Goal: Communication & Community: Answer question/provide support

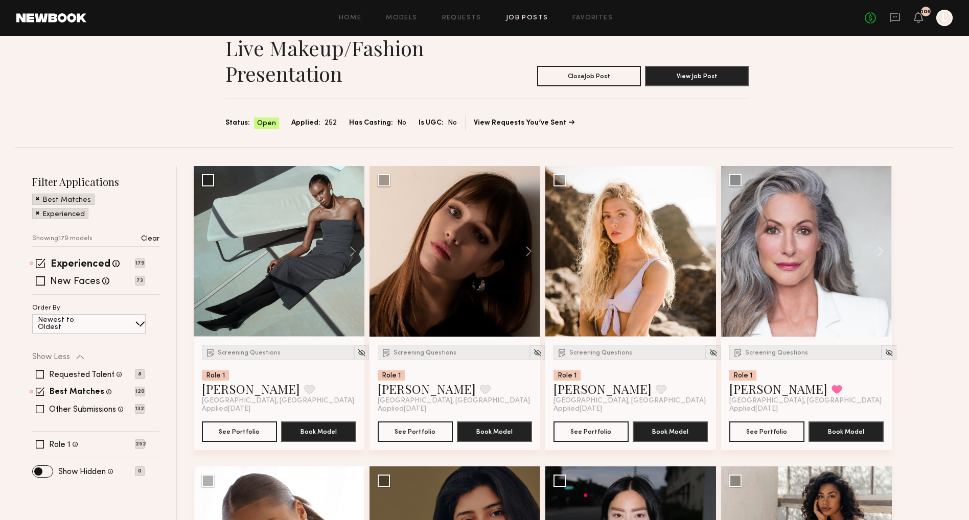
scroll to position [98, 0]
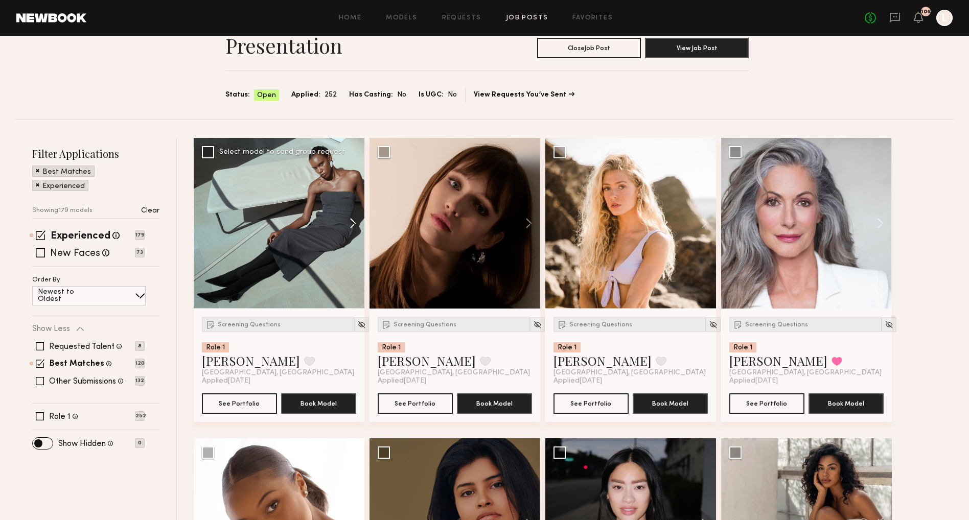
click at [332, 226] on button at bounding box center [348, 223] width 33 height 171
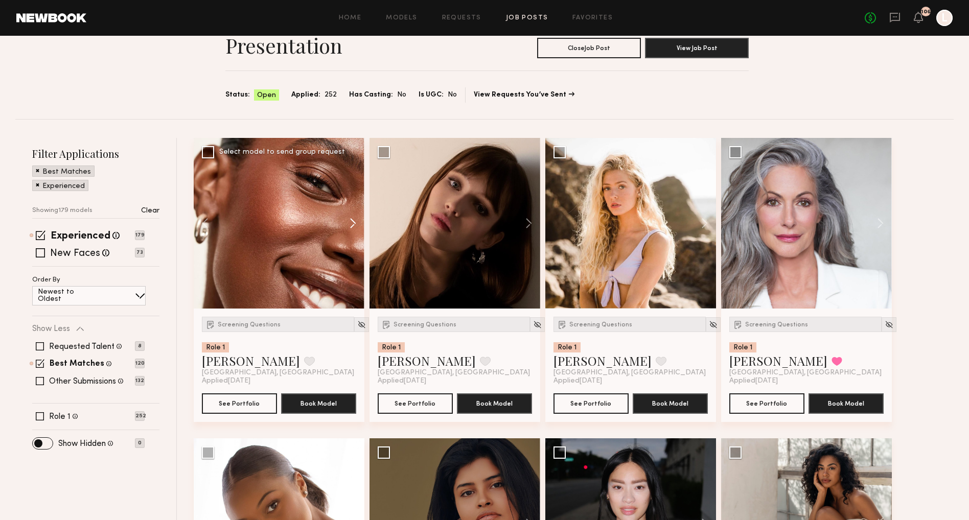
click at [332, 227] on button at bounding box center [348, 223] width 33 height 171
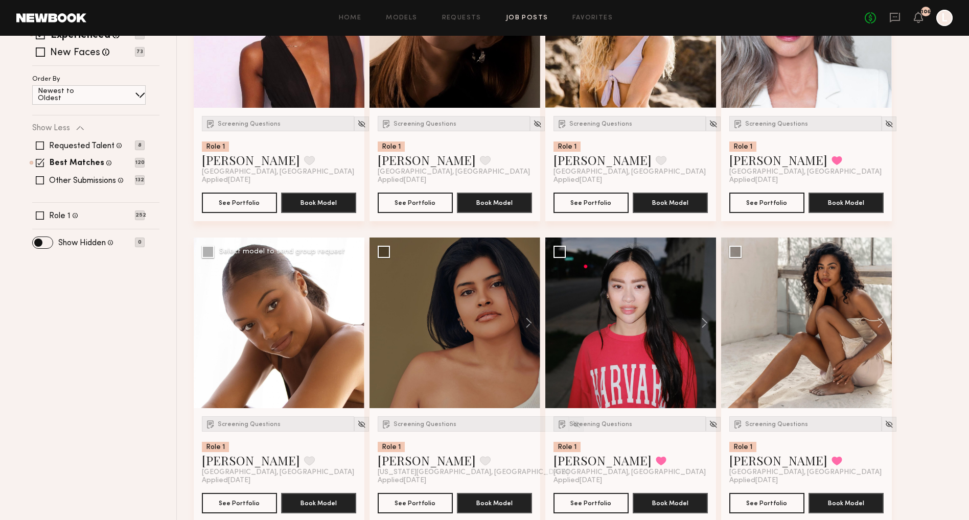
scroll to position [303, 0]
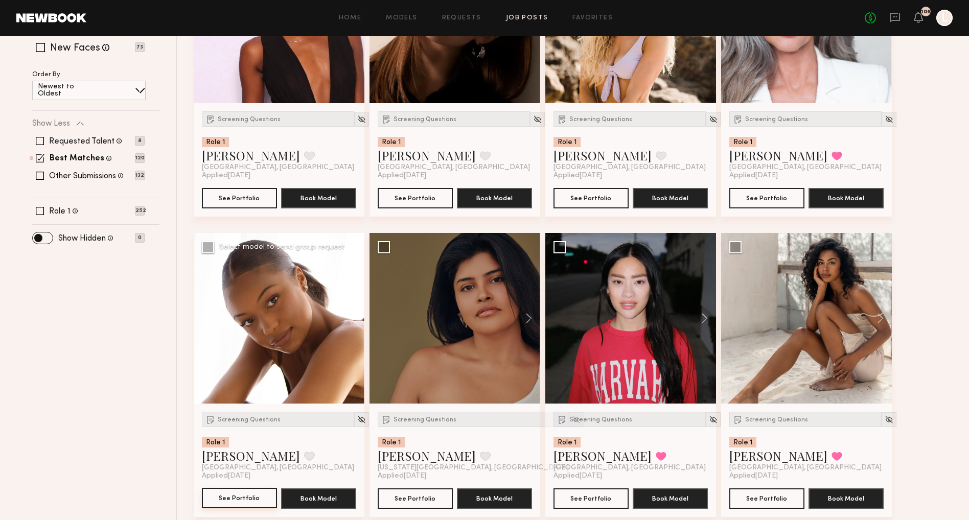
click at [237, 493] on button "See Portfolio" at bounding box center [239, 498] width 75 height 20
click at [229, 59] on div at bounding box center [279, 18] width 171 height 171
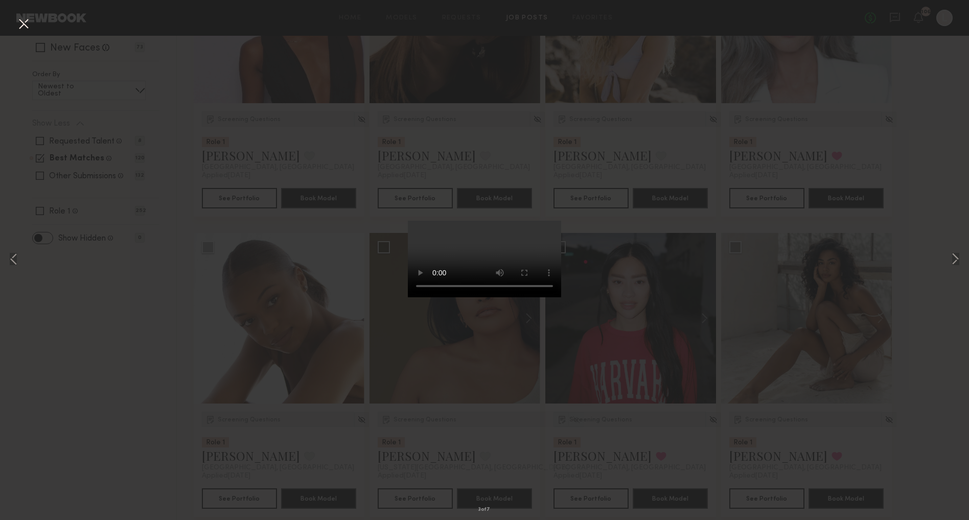
click at [237, 129] on div "3 of 7" at bounding box center [484, 260] width 969 height 520
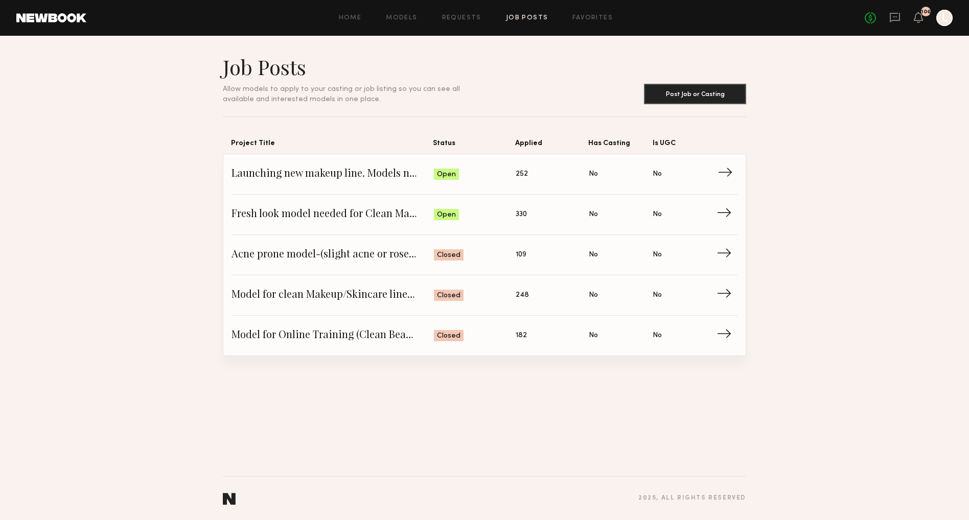
click at [275, 174] on span "Launching new makeup line. Models needed for a live makeup/fashion presentation" at bounding box center [332, 174] width 202 height 15
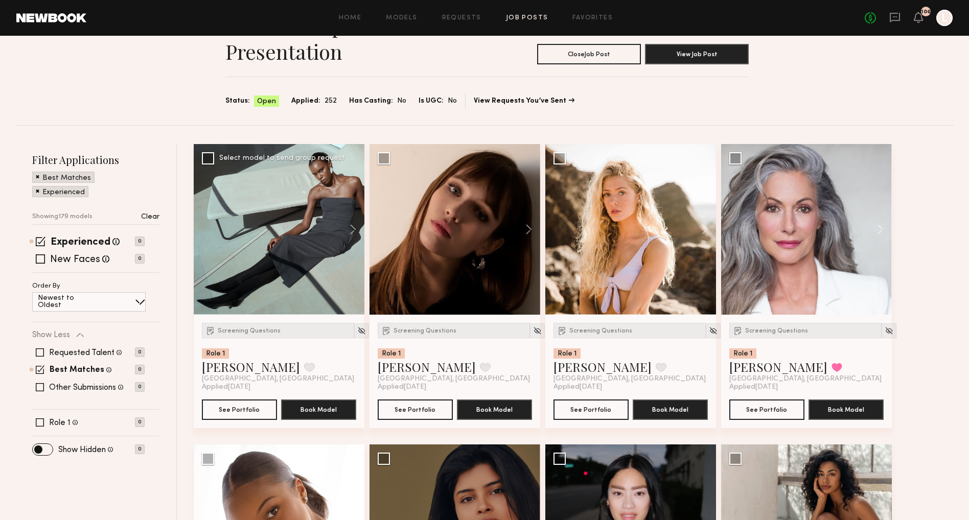
scroll to position [113, 0]
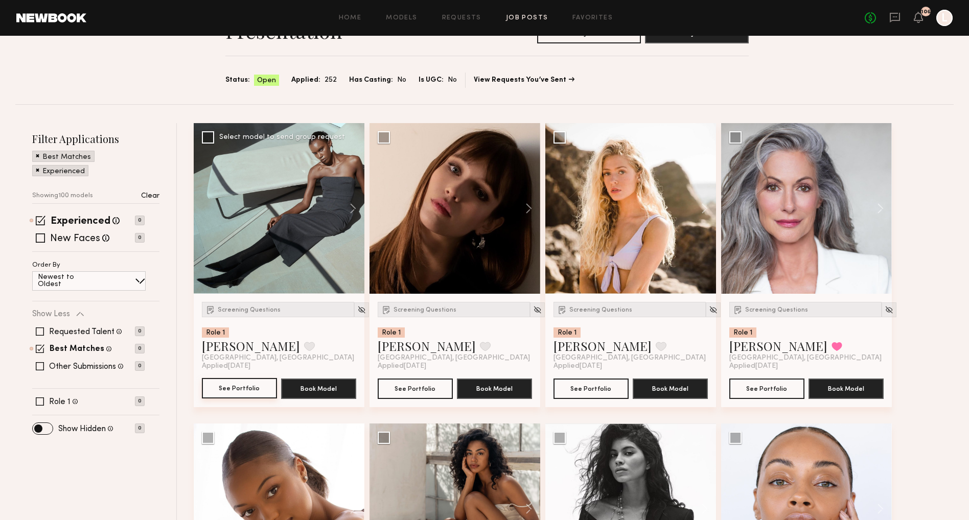
click at [248, 383] on button "See Portfolio" at bounding box center [239, 388] width 75 height 20
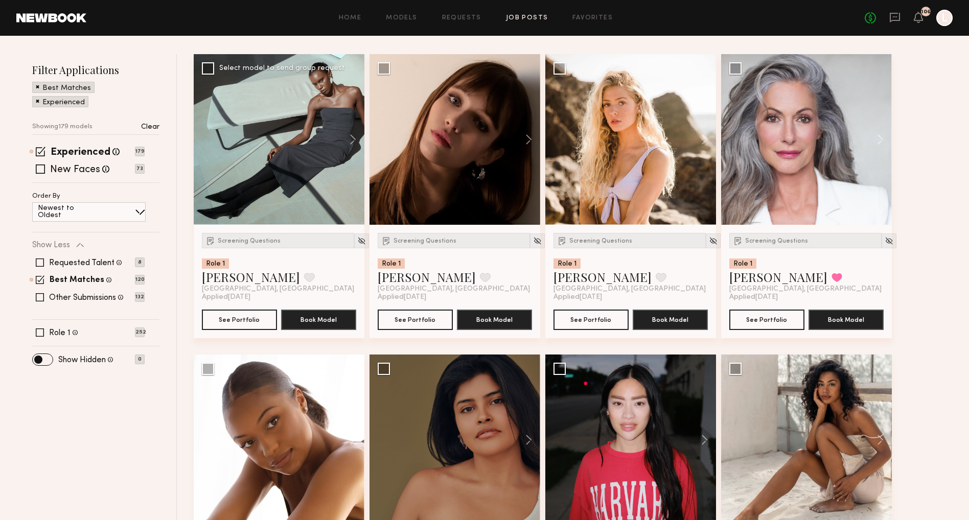
scroll to position [185, 0]
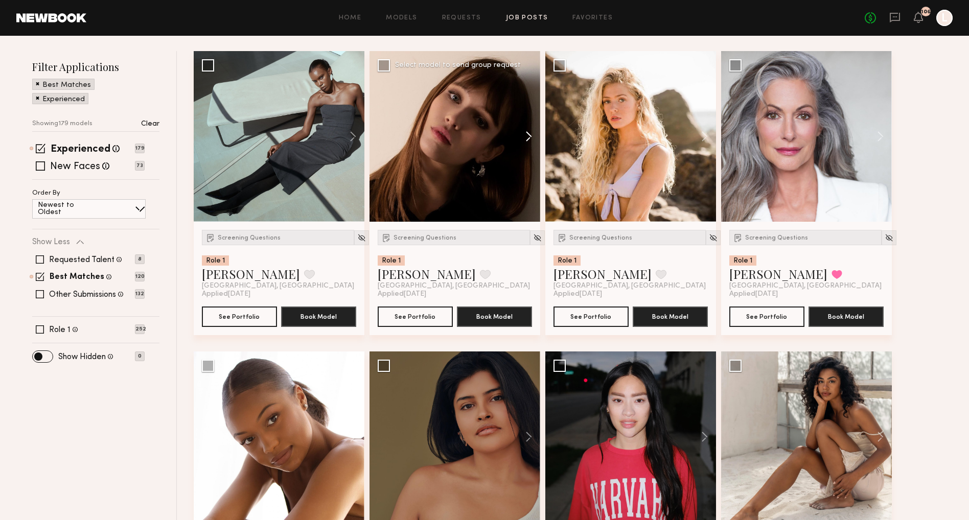
click at [525, 138] on button at bounding box center [523, 136] width 33 height 171
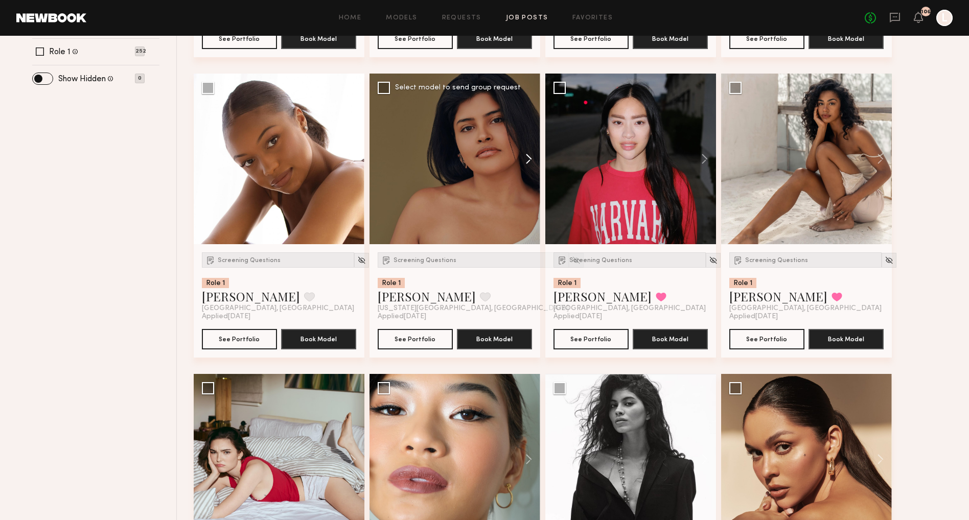
scroll to position [469, 0]
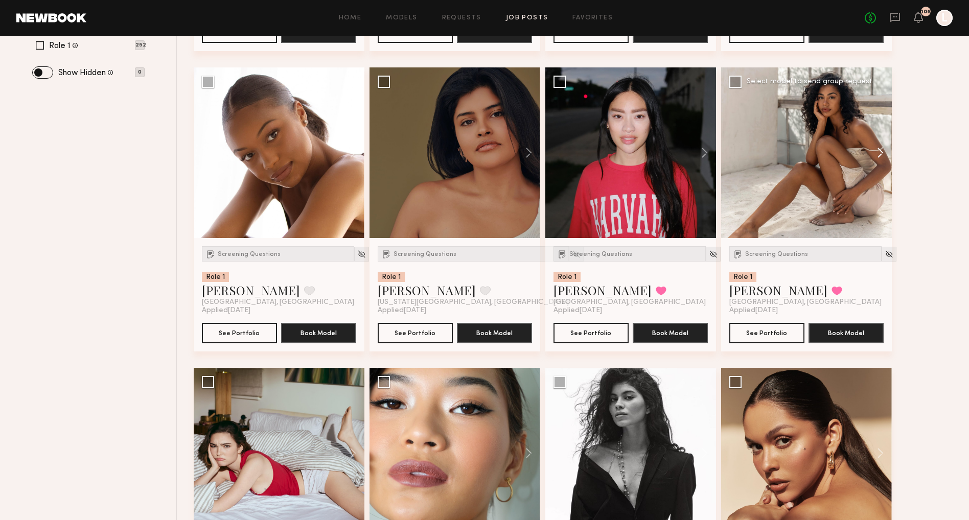
click at [881, 152] on button at bounding box center [875, 152] width 33 height 171
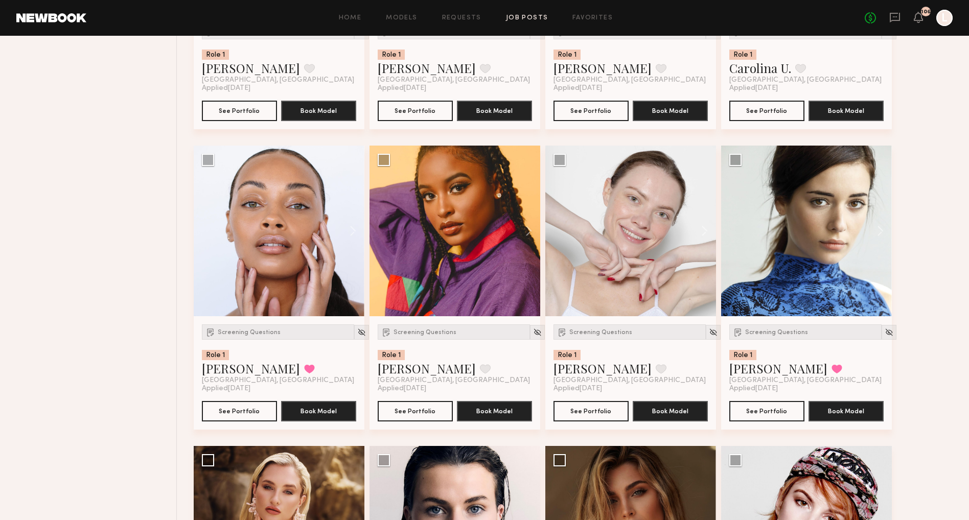
scroll to position [1008, 0]
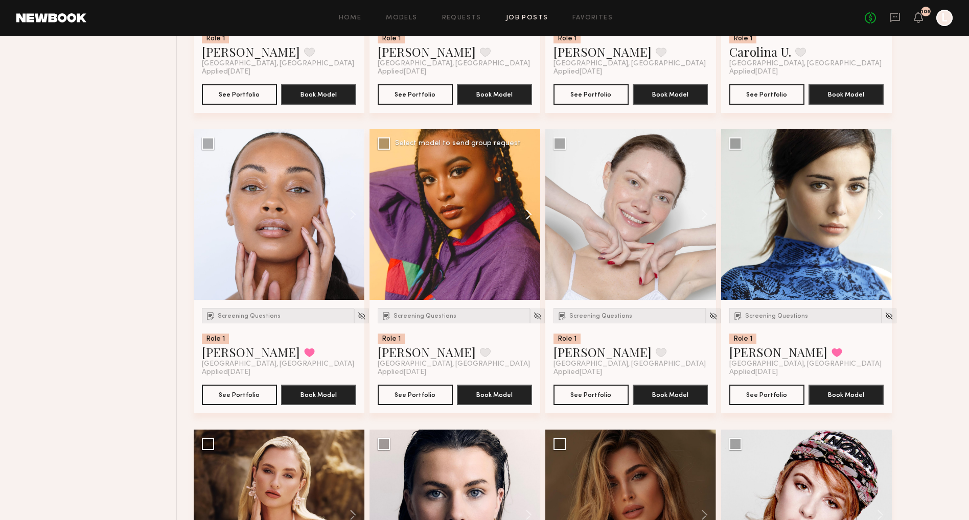
click at [526, 219] on button at bounding box center [523, 214] width 33 height 171
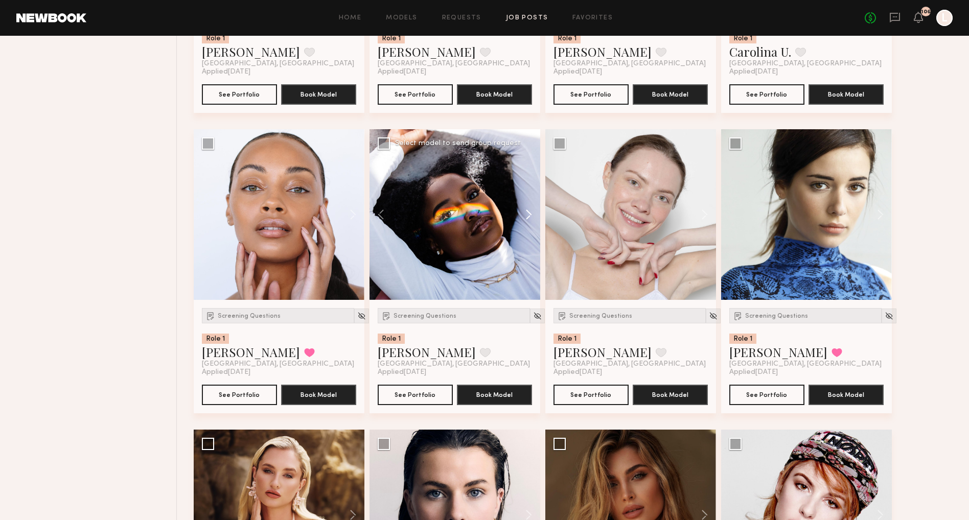
click at [526, 219] on button at bounding box center [523, 214] width 33 height 171
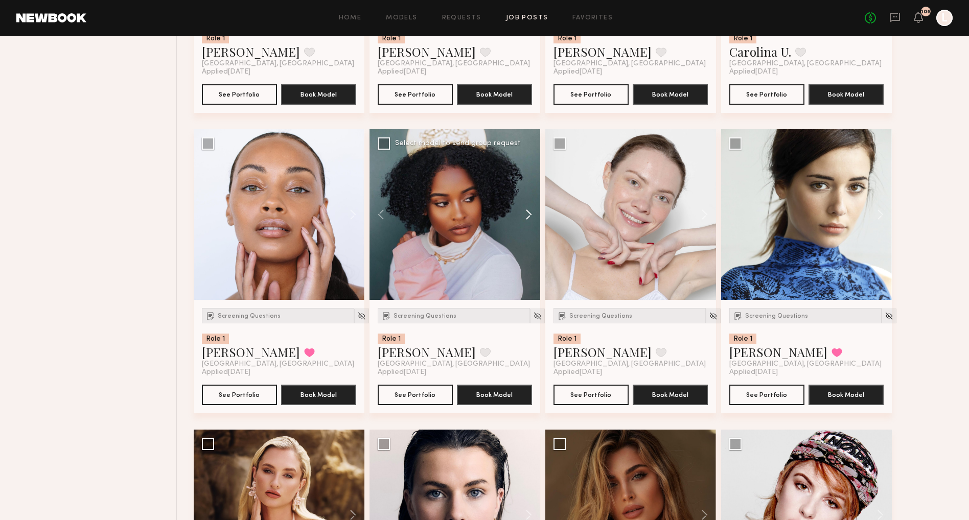
click at [526, 219] on button at bounding box center [523, 214] width 33 height 171
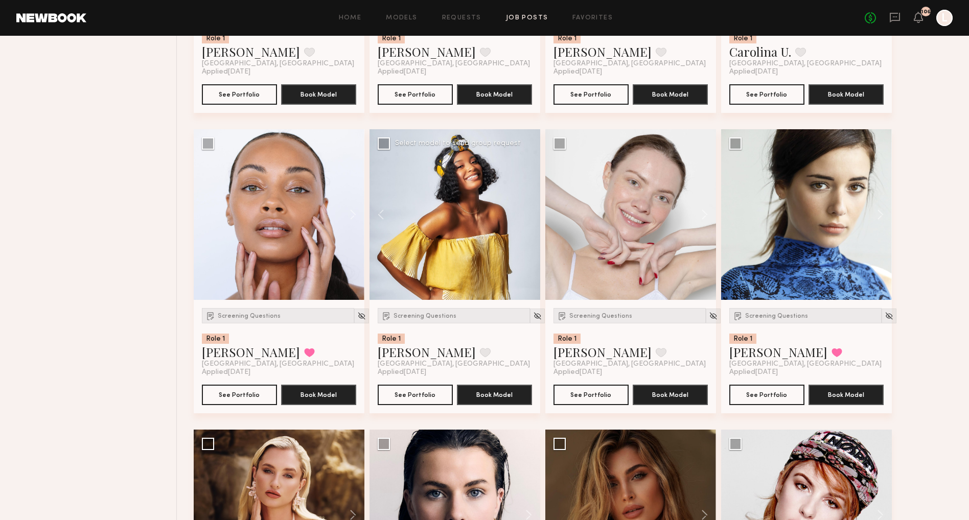
click at [526, 219] on div at bounding box center [454, 214] width 171 height 171
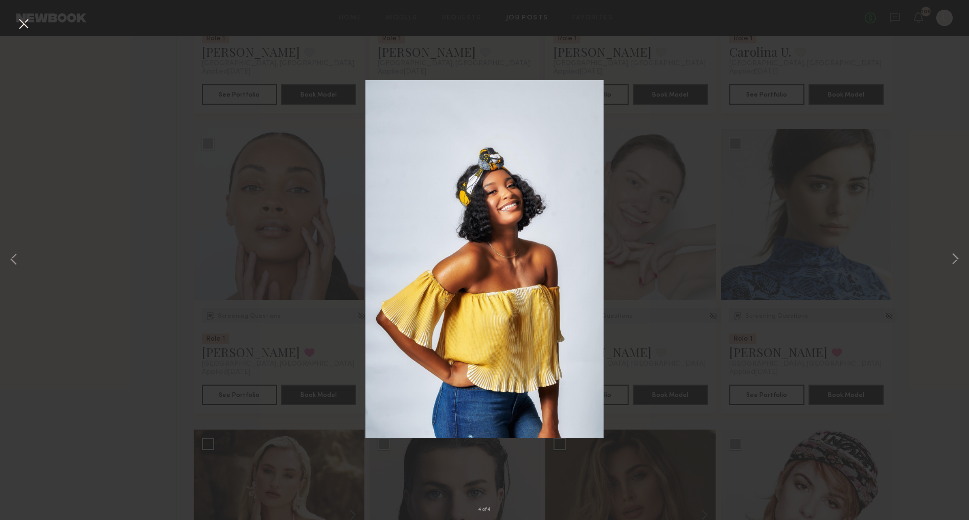
click at [219, 103] on div "4 of 4" at bounding box center [484, 260] width 969 height 520
click at [33, 26] on div "4 of 4" at bounding box center [484, 260] width 969 height 520
click at [23, 22] on button at bounding box center [23, 24] width 16 height 18
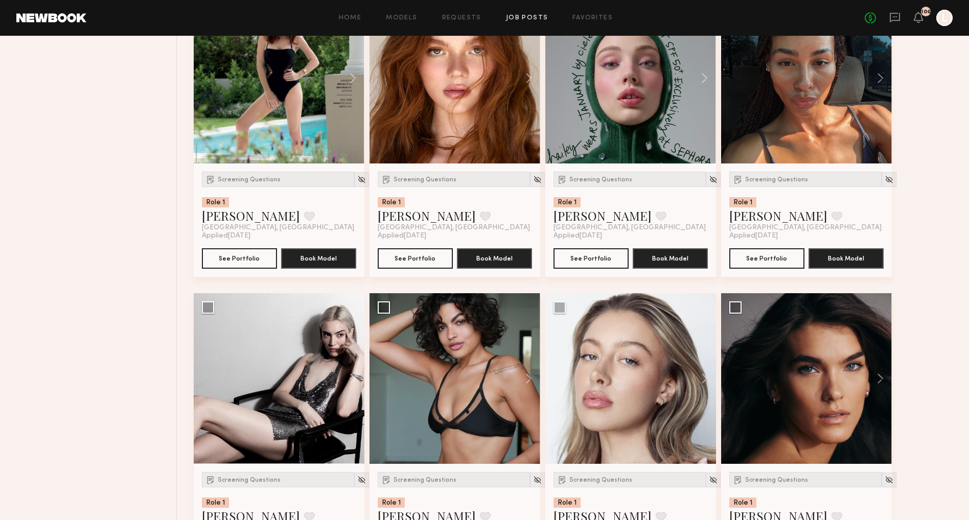
scroll to position [3258, 0]
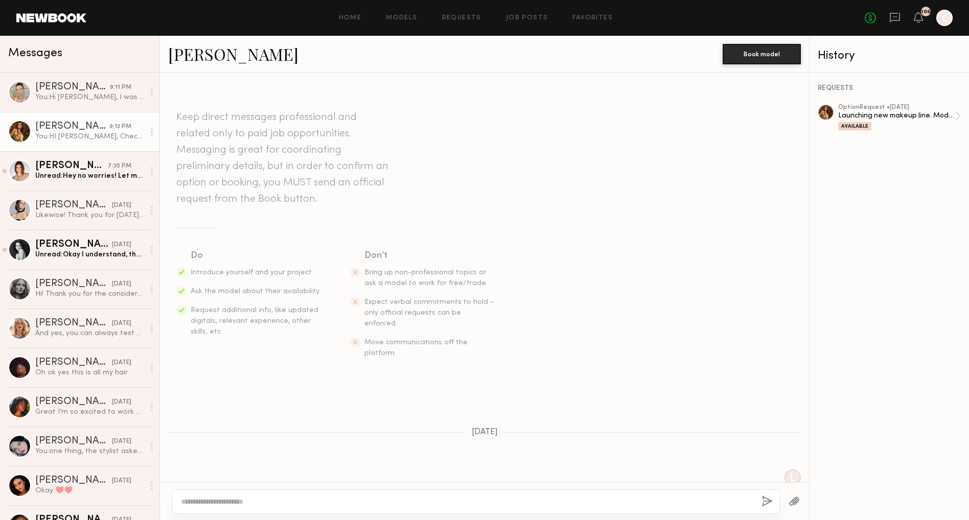
scroll to position [851, 0]
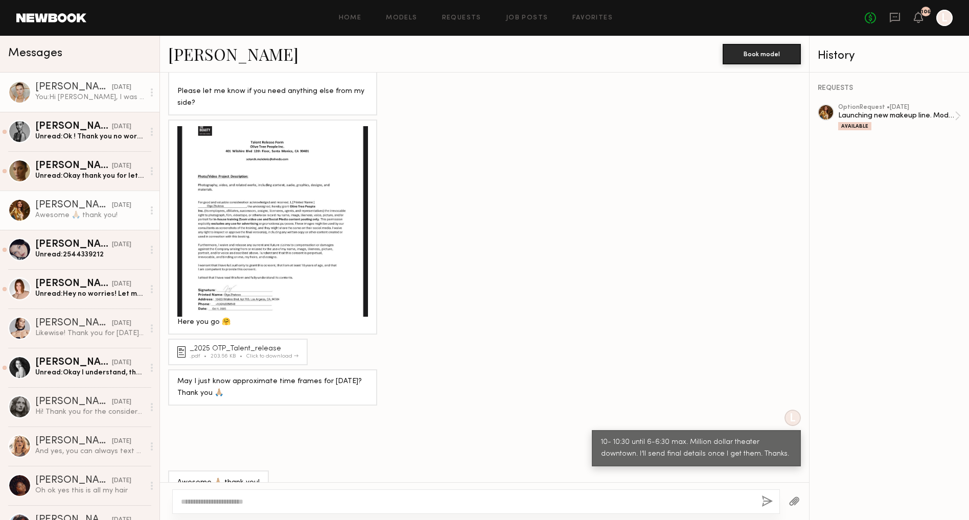
click at [95, 99] on div "You: Hi [PERSON_NAME], I was hoping I would know [DATE] but the client is still…" at bounding box center [89, 97] width 109 height 10
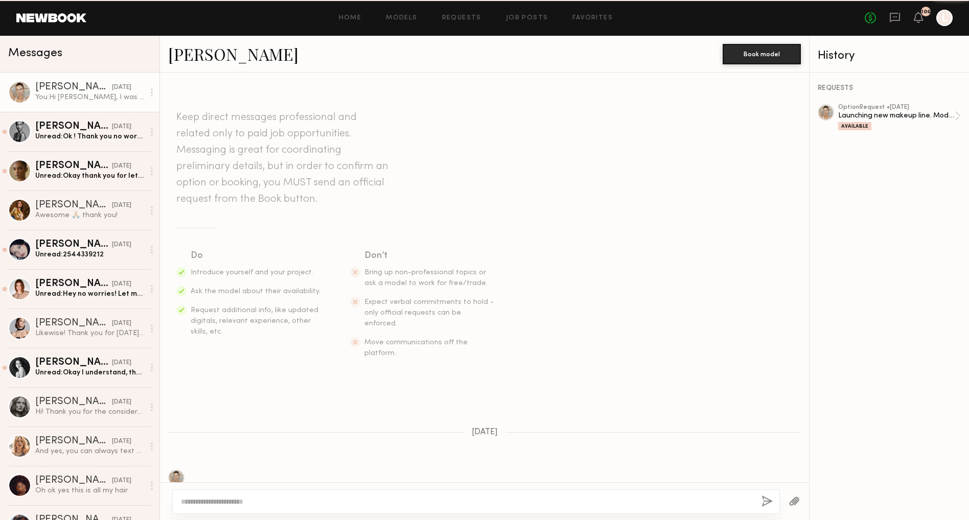
scroll to position [248, 0]
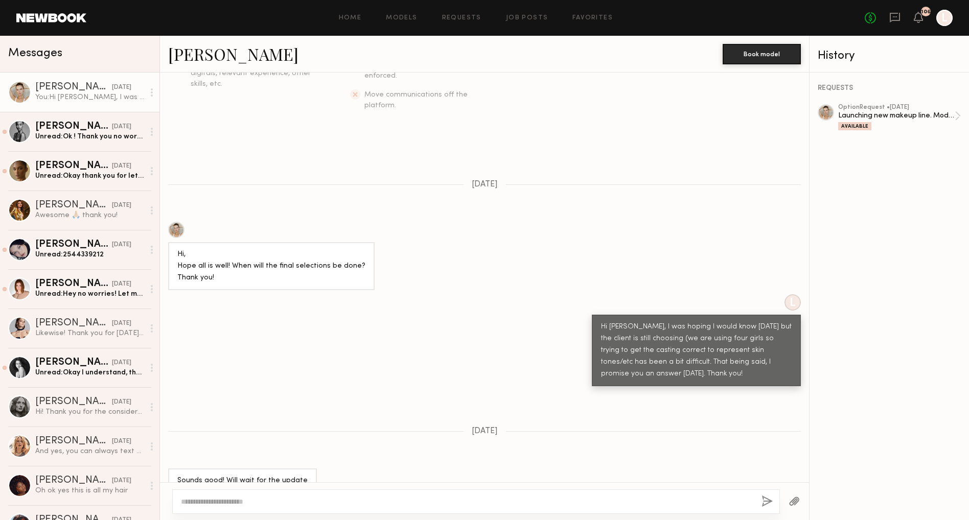
click at [214, 503] on textarea at bounding box center [467, 502] width 572 height 10
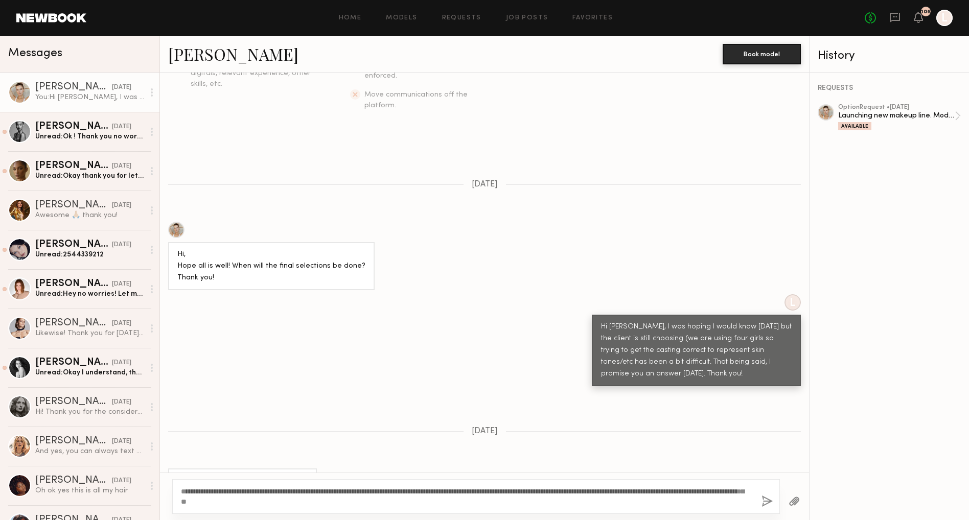
type textarea "**********"
click at [761, 498] on button "button" at bounding box center [766, 502] width 11 height 13
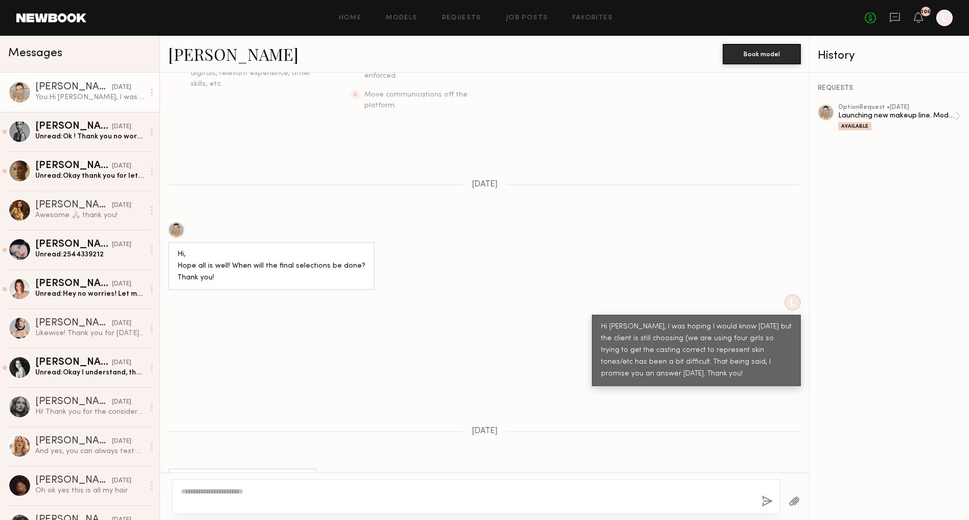
scroll to position [332, 0]
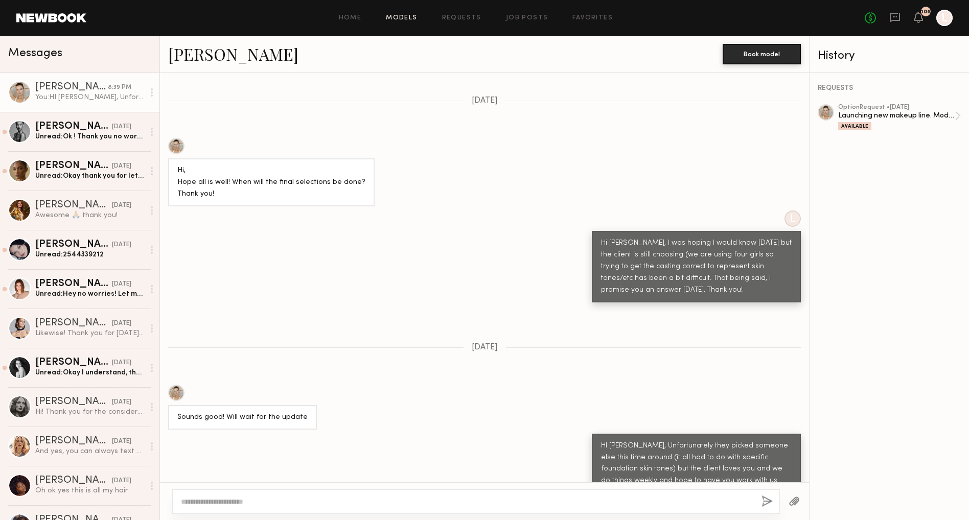
click at [406, 15] on link "Models" at bounding box center [401, 18] width 31 height 7
